Goal: Information Seeking & Learning: Understand process/instructions

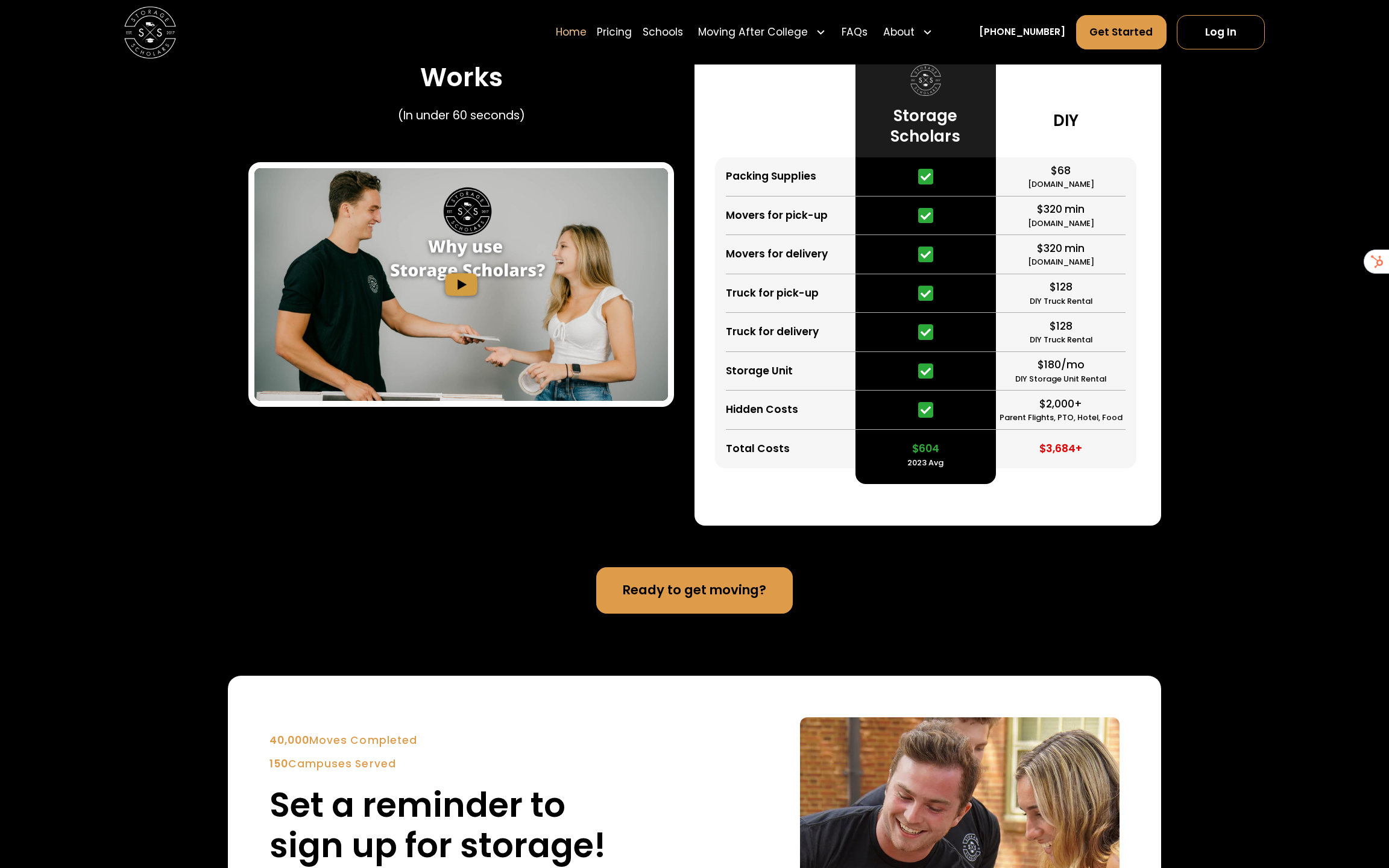
scroll to position [4183, 0]
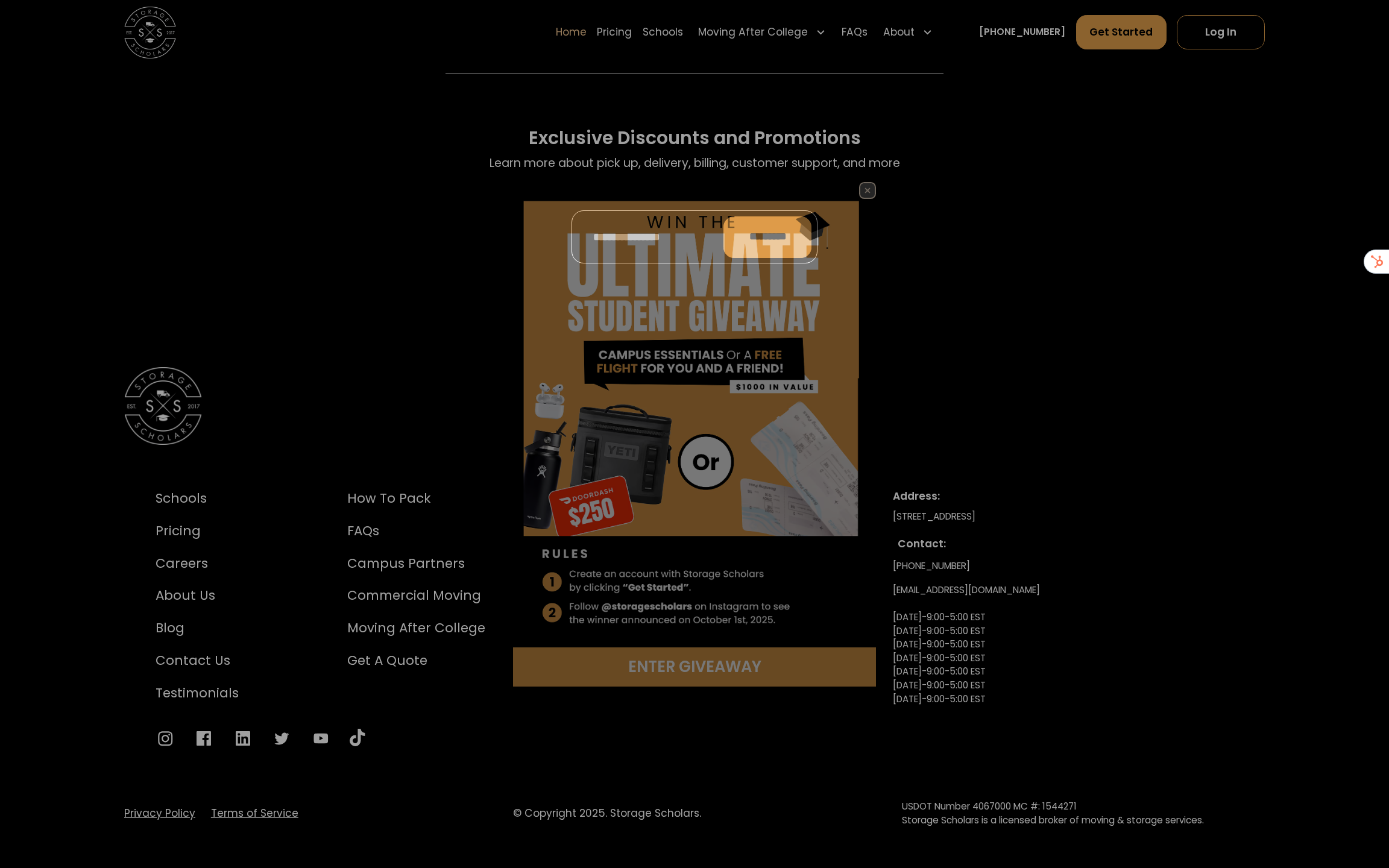
click at [238, 787] on div "Enter Giveaway" at bounding box center [694, 434] width 1389 height 868
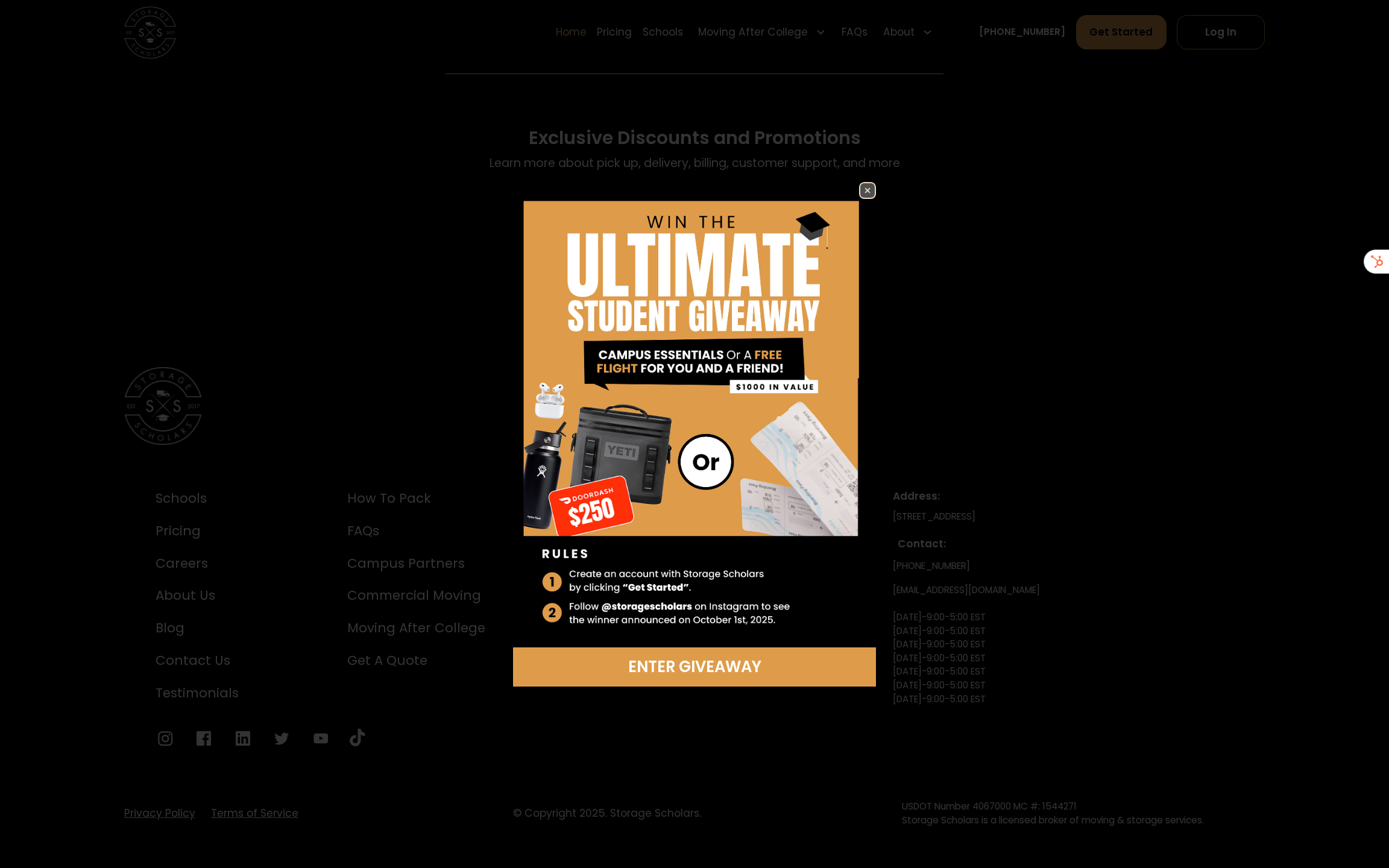
click at [873, 181] on div "Enter Giveaway" at bounding box center [694, 434] width 1389 height 868
click at [870, 184] on img at bounding box center [868, 190] width 15 height 15
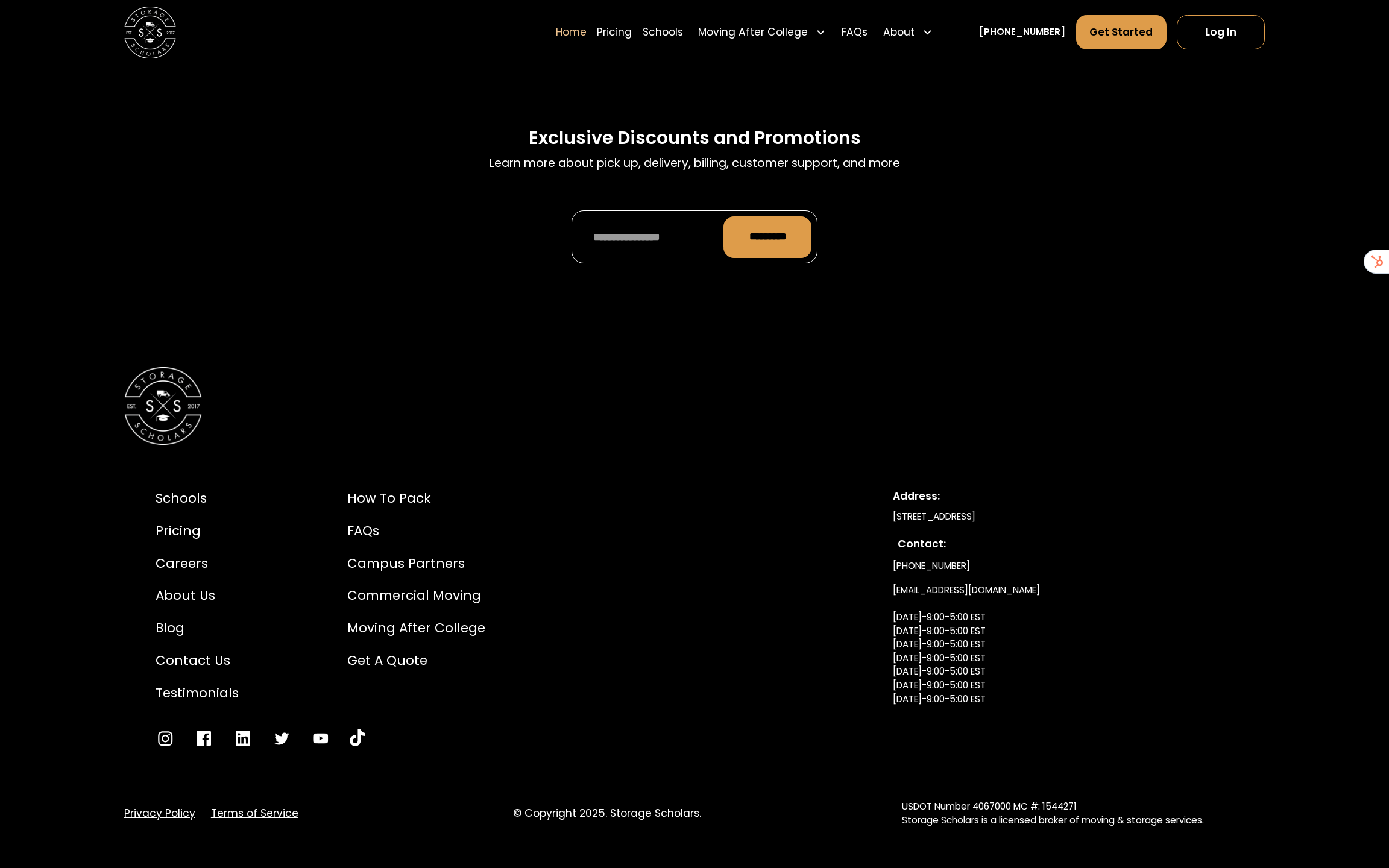
click at [269, 806] on link "Terms of Service" at bounding box center [254, 814] width 87 height 16
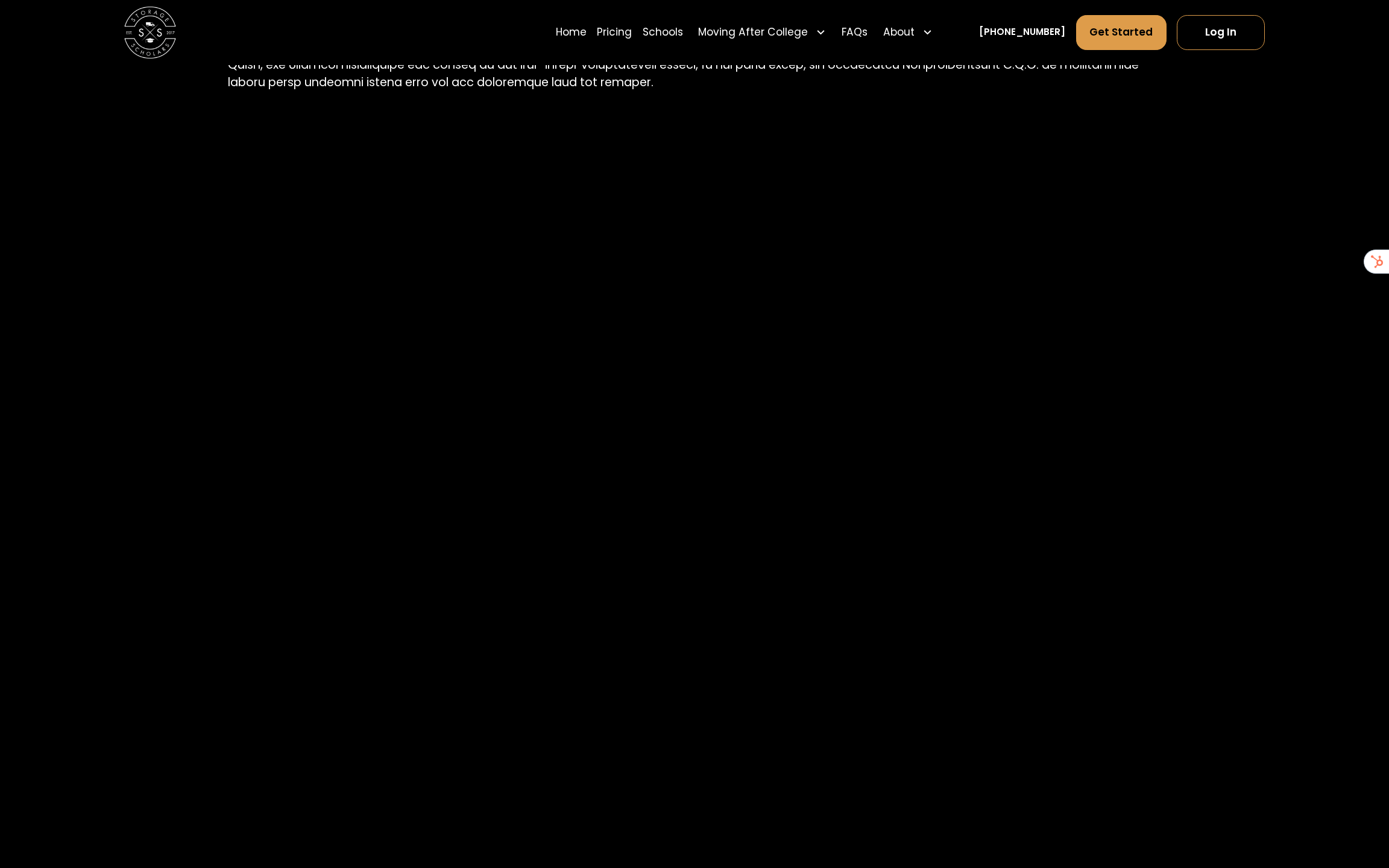
scroll to position [2009, 0]
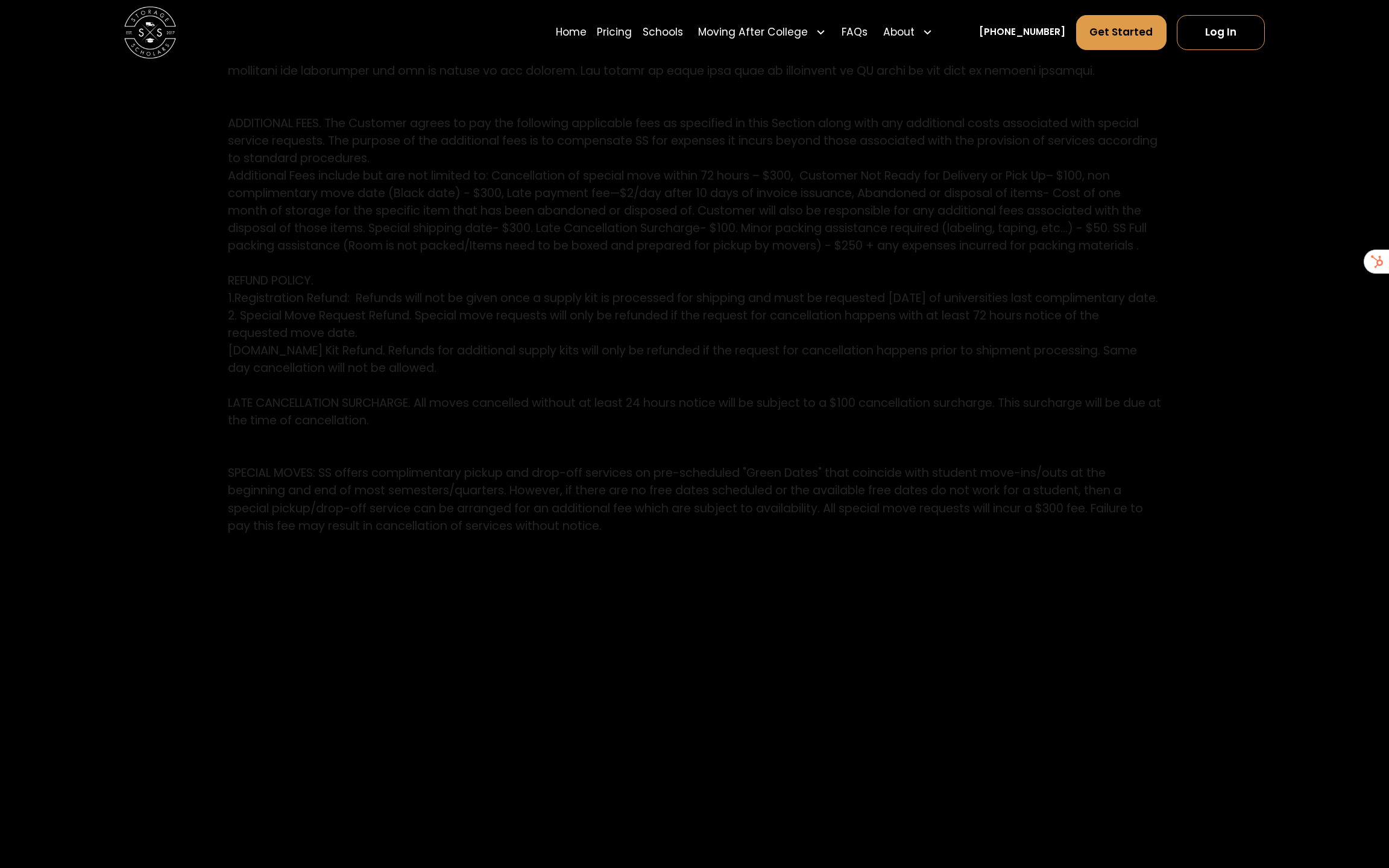
click at [760, 584] on div "SERVICE DESCRIPTION. SS services (“Services”) consists of the delivery of empty…" at bounding box center [694, 556] width 934 height 4125
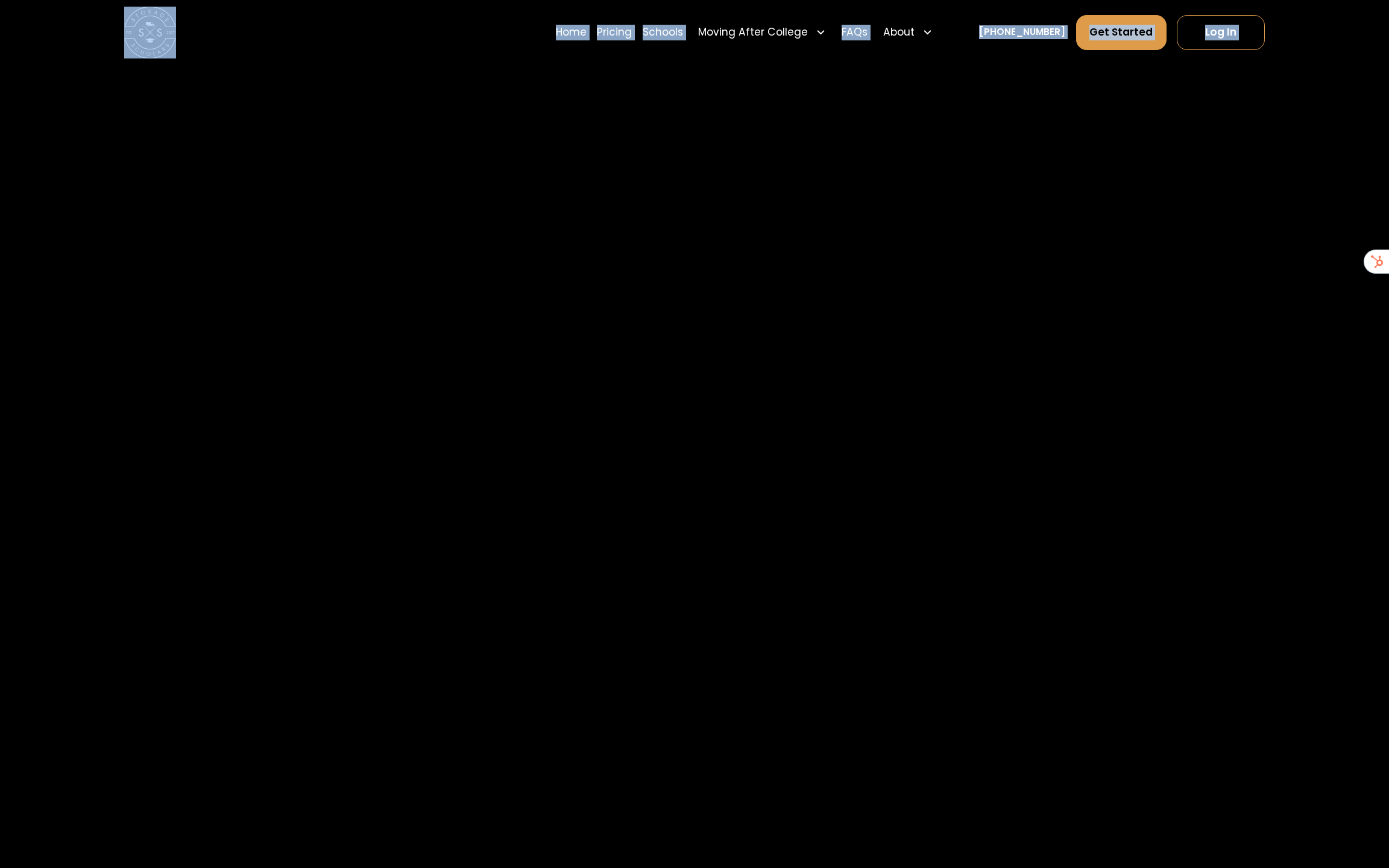
scroll to position [3485, 0]
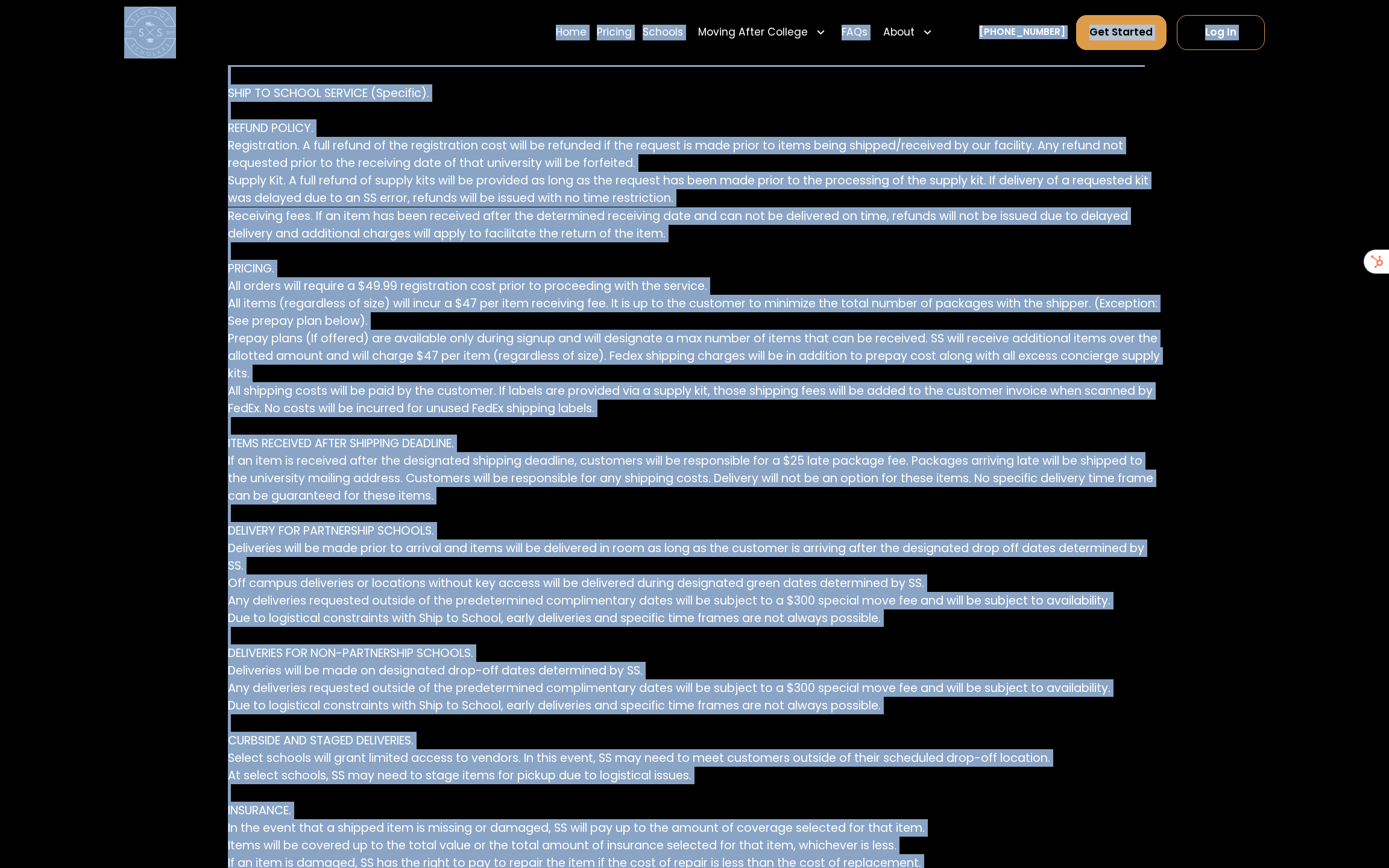
copy div "Lore Ipsumdo Sitamet Consec Adipi Elitsed Doeiusmodt Incidi Utla Etdo Magnaa En…"
click at [1023, 362] on p "LOST OR DAMAGED ITEMS. SS will be liable to you for any Items up to the amount …" at bounding box center [694, 478] width 934 height 1312
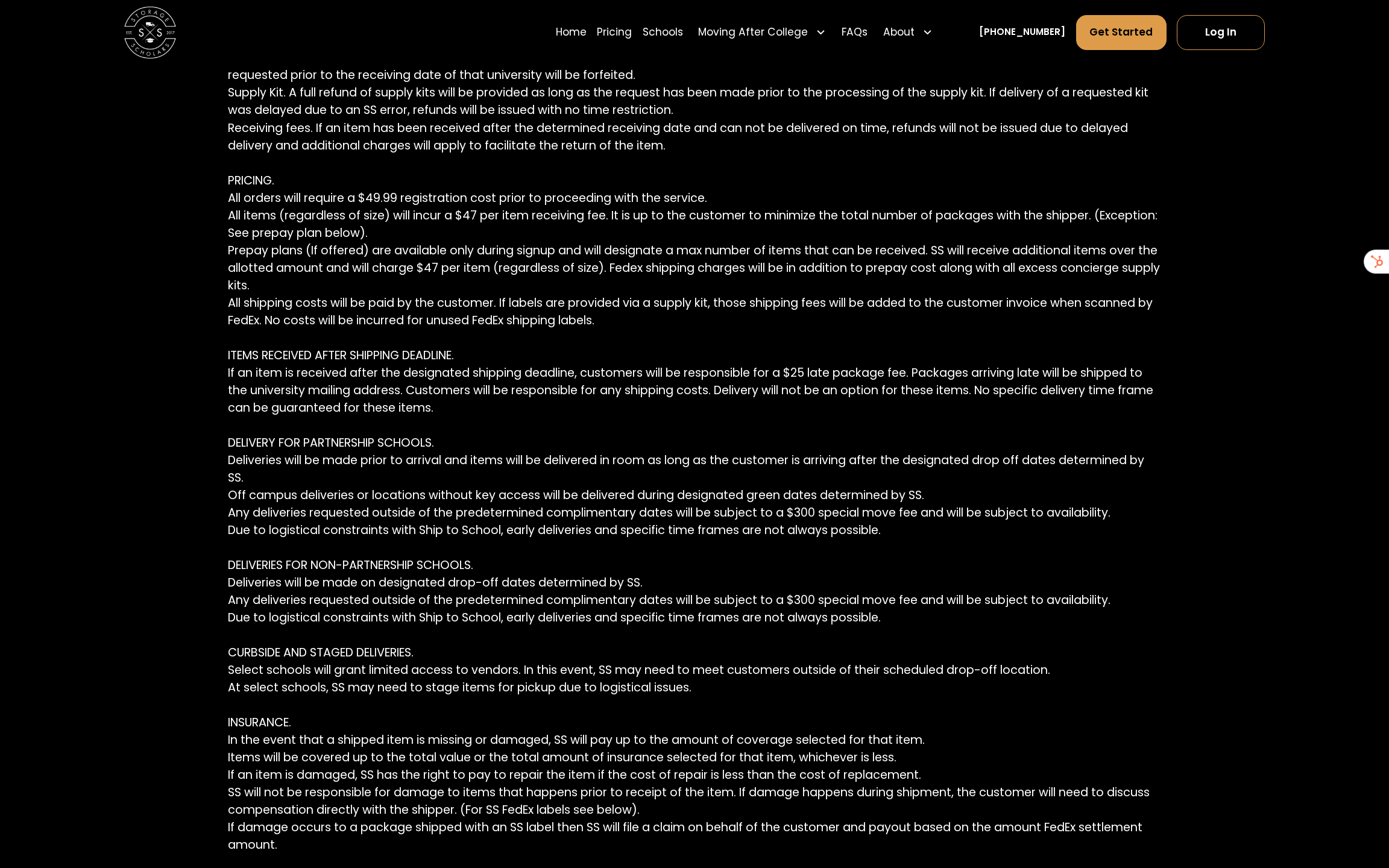
scroll to position [3574, 0]
